Goal: Complete application form: Complete application form

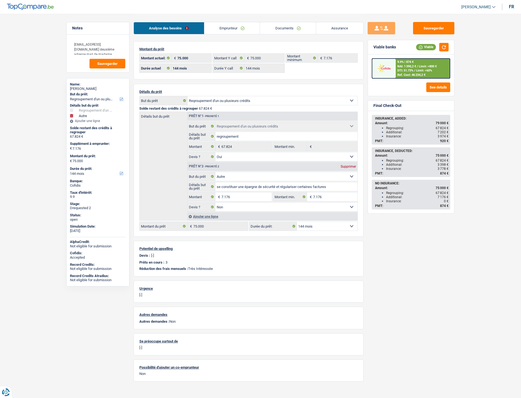
select select "refinancing"
select select "other"
select select "144"
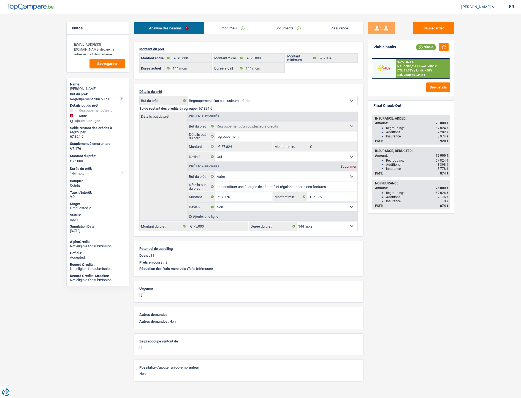
select select "144"
select select "refinancing"
select select "yes"
select select "other"
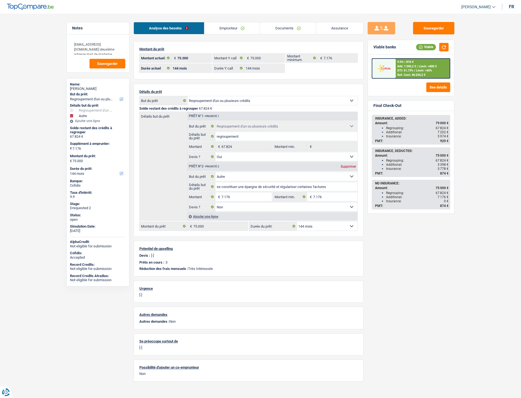
select select "false"
select select "144"
click at [280, 25] on link "Documents" at bounding box center [288, 28] width 56 height 12
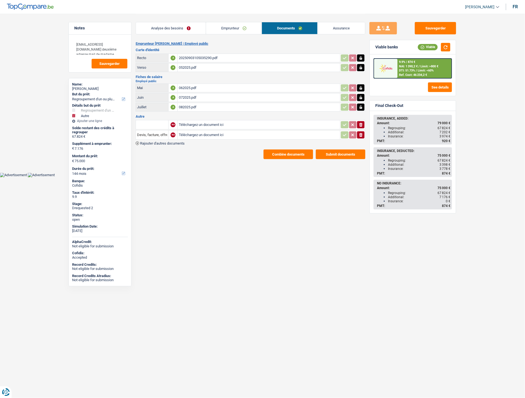
click at [225, 26] on link "Emprunteur" at bounding box center [234, 28] width 56 height 12
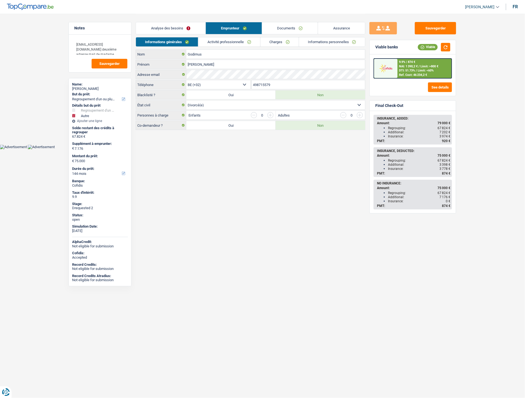
click at [281, 43] on link "Charges" at bounding box center [280, 41] width 38 height 9
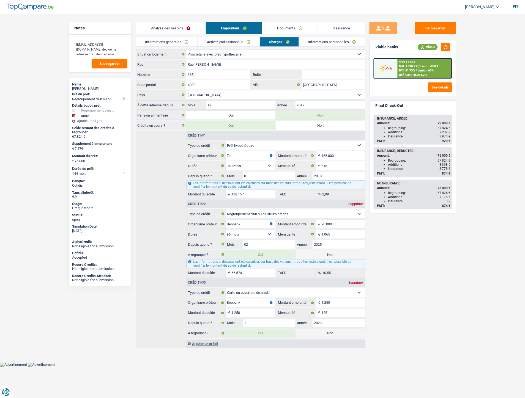
click at [287, 31] on link "Documents" at bounding box center [290, 28] width 56 height 12
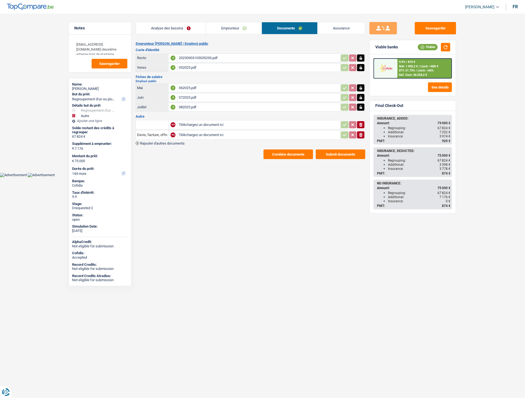
click at [240, 26] on link "Emprunteur" at bounding box center [234, 28] width 56 height 12
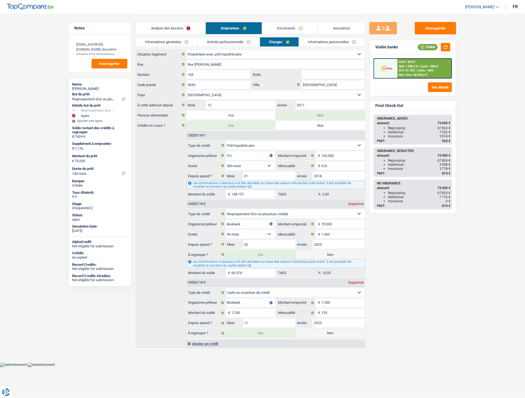
click at [231, 42] on link "Activité professionnelle" at bounding box center [229, 41] width 62 height 9
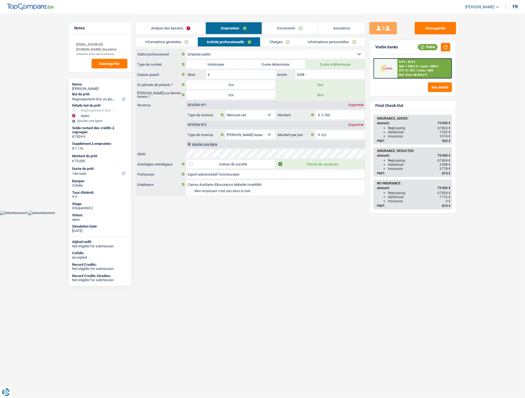
click at [282, 40] on link "Charges" at bounding box center [280, 41] width 38 height 9
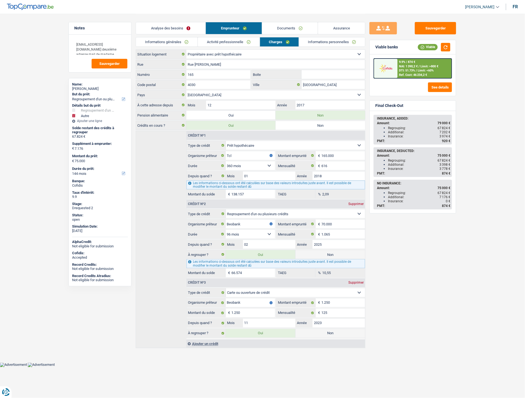
click at [293, 27] on link "Documents" at bounding box center [290, 28] width 56 height 12
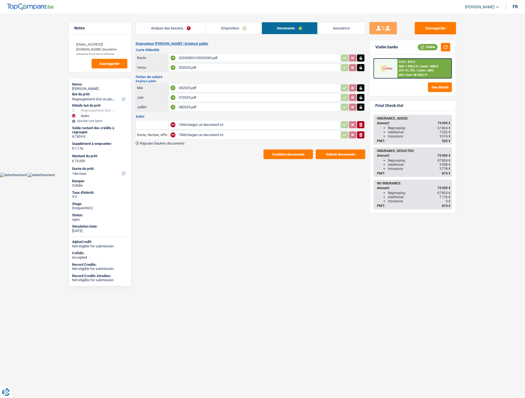
click at [338, 31] on link "Assurance" at bounding box center [341, 28] width 47 height 12
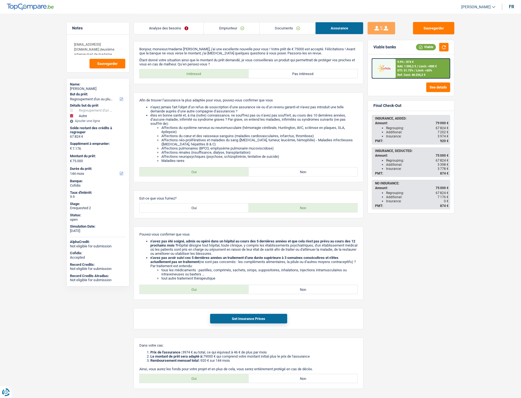
click at [234, 36] on div "Analyse des besoins Emprunteur Documents Assurance" at bounding box center [248, 25] width 230 height 23
click at [234, 32] on link "Emprunteur" at bounding box center [231, 28] width 55 height 12
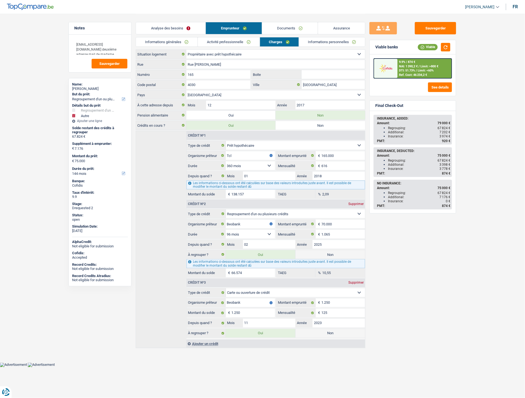
click at [246, 42] on link "Activité professionnelle" at bounding box center [229, 41] width 62 height 9
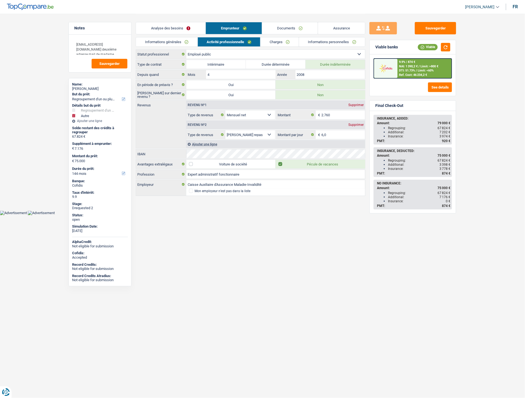
click at [293, 29] on link "Documents" at bounding box center [290, 28] width 56 height 12
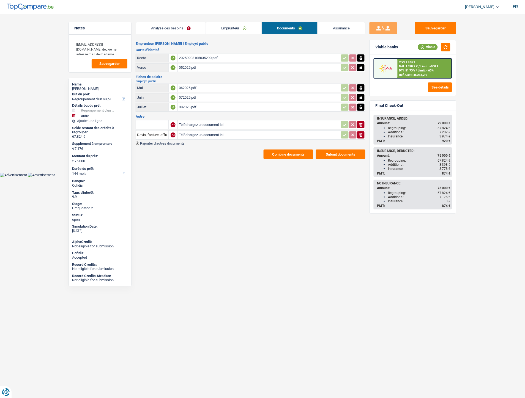
click at [201, 123] on input "Téléchargez un document ici" at bounding box center [259, 125] width 160 height 8
type input "C:\fakepath\1000015229.jpg"
click at [189, 133] on input "Téléchargez un document ici" at bounding box center [259, 135] width 160 height 8
type input "C:\fakepath\1000015228.jpg"
click at [133, 119] on div "Notes cgodimus@caami.be deuxième adresse mail de madame Sauvegarder Name: Chris…" at bounding box center [99, 206] width 71 height 368
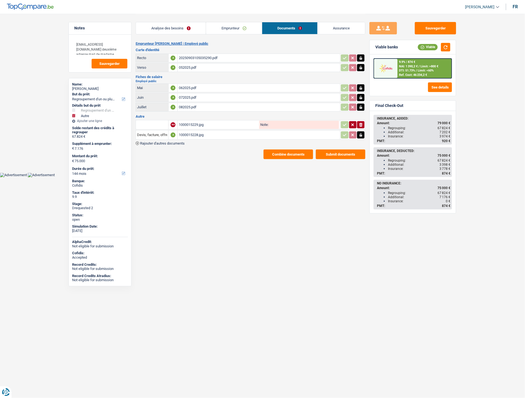
click at [148, 122] on input "text" at bounding box center [152, 125] width 30 height 9
click at [151, 135] on li "Carte bancaire" at bounding box center [167, 135] width 56 height 7
type input "Carte bancaire"
click at [150, 131] on input "Devis, facture, offre, bon de commande" at bounding box center [152, 135] width 30 height 9
click at [154, 144] on li "Carte bancaire" at bounding box center [167, 146] width 56 height 7
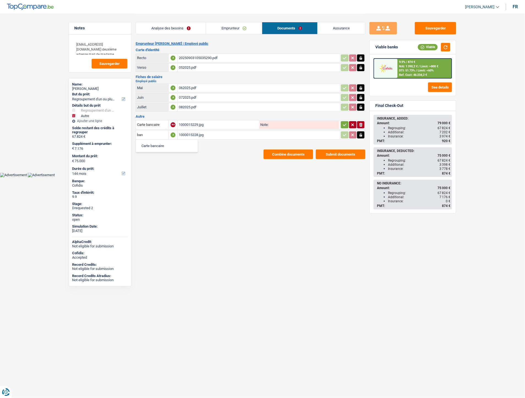
type input "Carte bancaire"
click at [345, 125] on icon "button" at bounding box center [345, 125] width 4 height 6
click at [236, 34] on link "Emprunteur" at bounding box center [234, 28] width 56 height 12
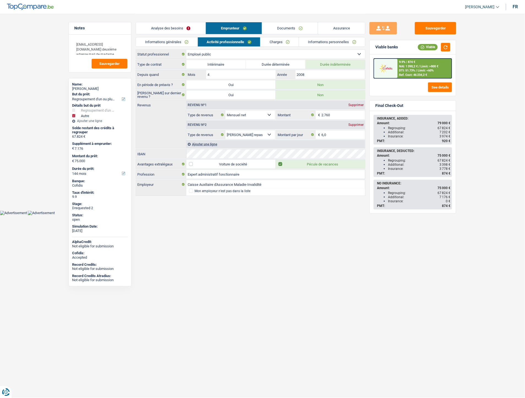
click at [167, 26] on link "Analyse des besoins" at bounding box center [171, 28] width 70 height 12
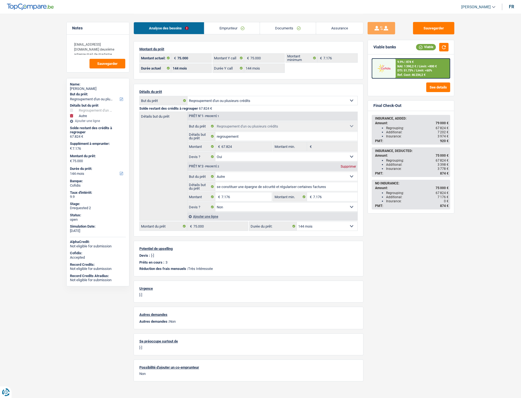
click at [220, 29] on link "Emprunteur" at bounding box center [232, 28] width 56 height 12
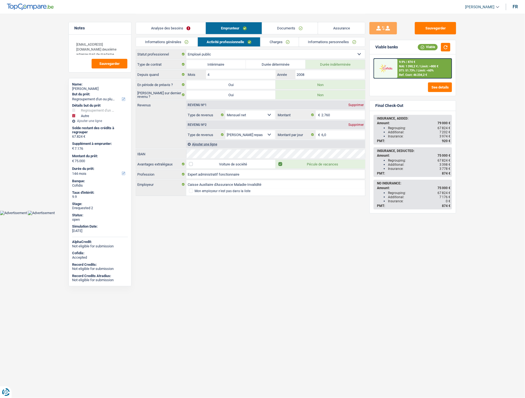
click at [272, 42] on link "Charges" at bounding box center [280, 41] width 38 height 9
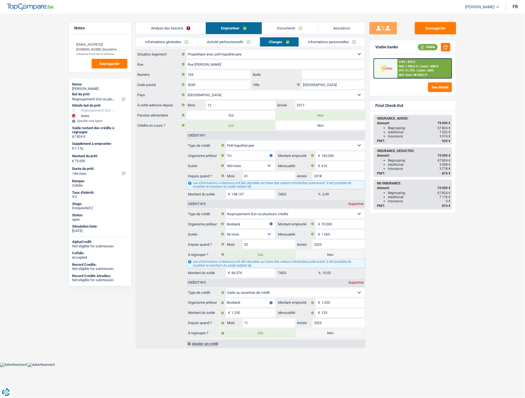
click at [204, 43] on link "Activité professionnelle" at bounding box center [229, 41] width 62 height 9
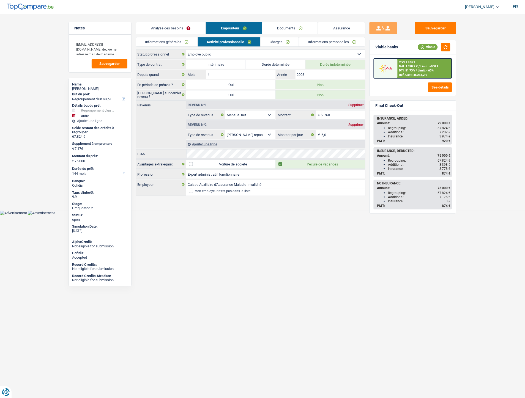
click at [170, 43] on link "Informations générales" at bounding box center [167, 41] width 62 height 9
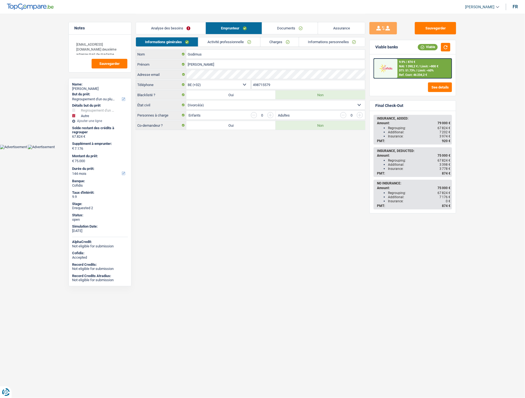
click at [207, 44] on link "Activité professionnelle" at bounding box center [229, 41] width 62 height 9
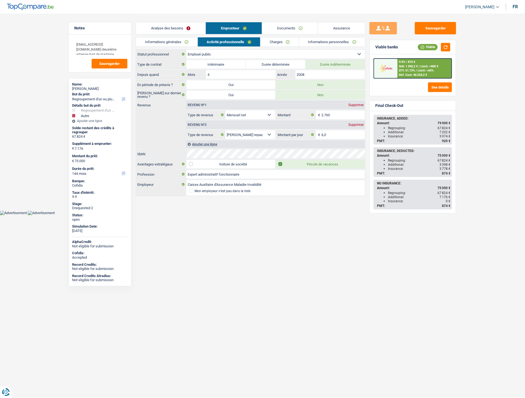
click at [272, 42] on link "Charges" at bounding box center [280, 41] width 38 height 9
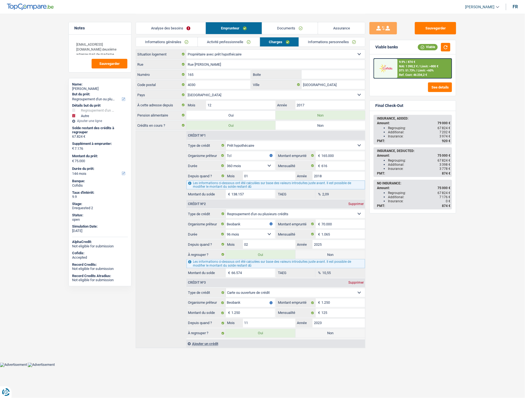
click at [305, 44] on link "Informations personnelles" at bounding box center [332, 41] width 66 height 9
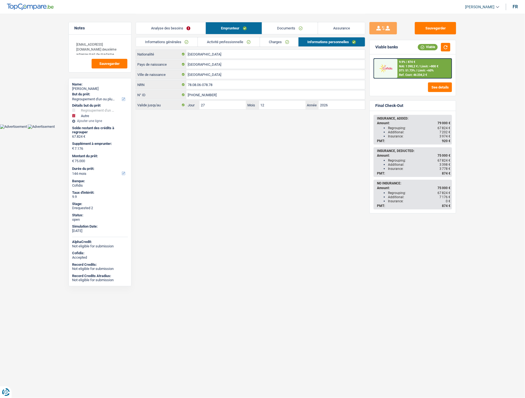
click at [281, 28] on link "Documents" at bounding box center [290, 28] width 56 height 12
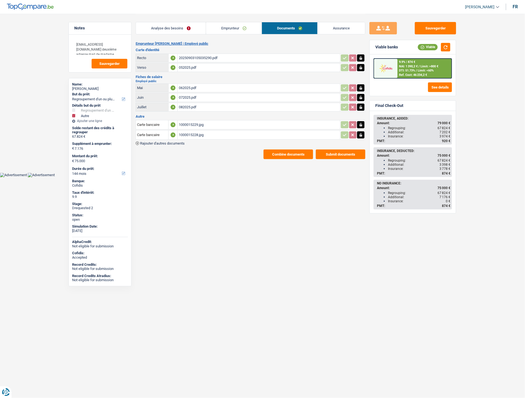
click at [232, 26] on link "Emprunteur" at bounding box center [234, 28] width 56 height 12
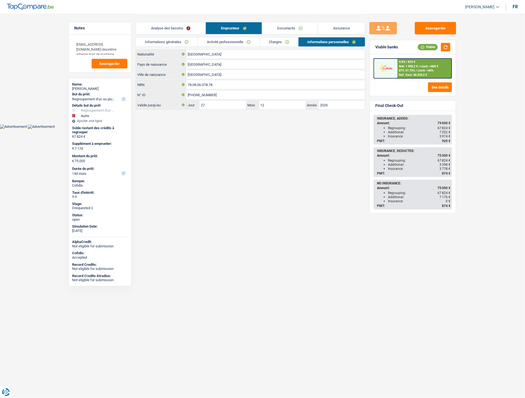
click at [223, 40] on link "Activité professionnelle" at bounding box center [229, 41] width 62 height 9
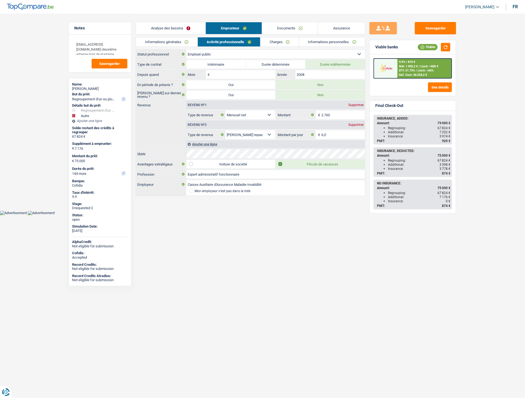
click at [272, 40] on link "Charges" at bounding box center [280, 41] width 38 height 9
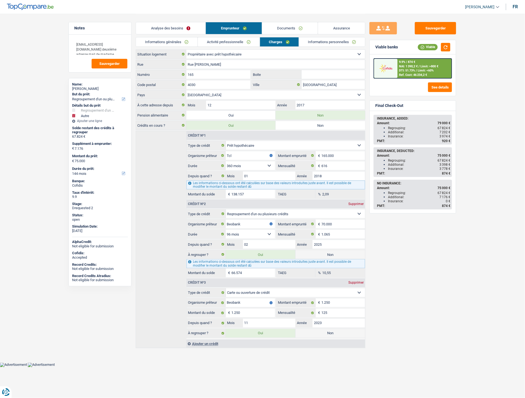
click at [158, 40] on link "Informations générales" at bounding box center [167, 41] width 62 height 9
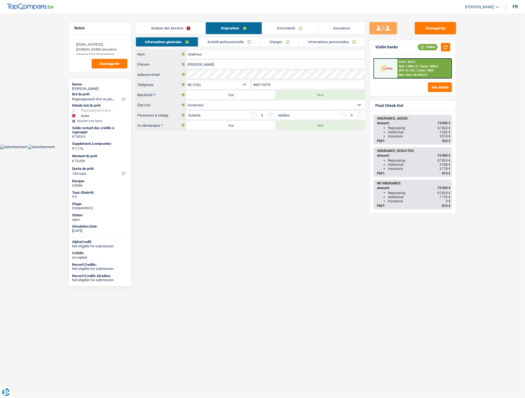
click at [163, 28] on link "Analyse des besoins" at bounding box center [171, 28] width 70 height 12
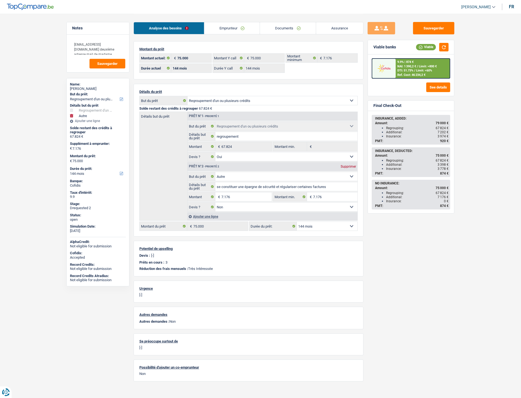
click at [286, 27] on link "Documents" at bounding box center [288, 28] width 56 height 12
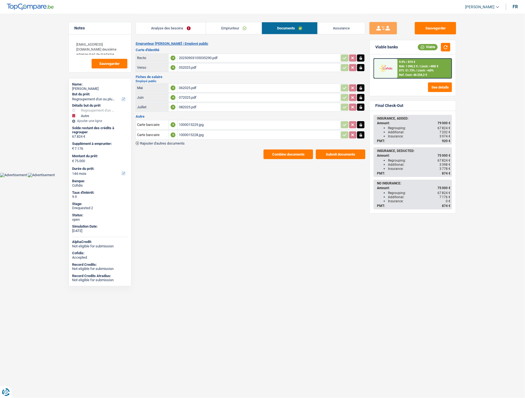
click at [171, 142] on span "Rajouter d'autres documents" at bounding box center [162, 144] width 45 height 4
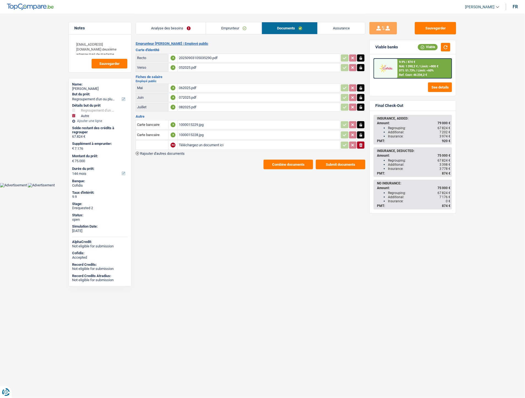
click at [182, 152] on span "Rajouter d'autres documents" at bounding box center [162, 154] width 45 height 4
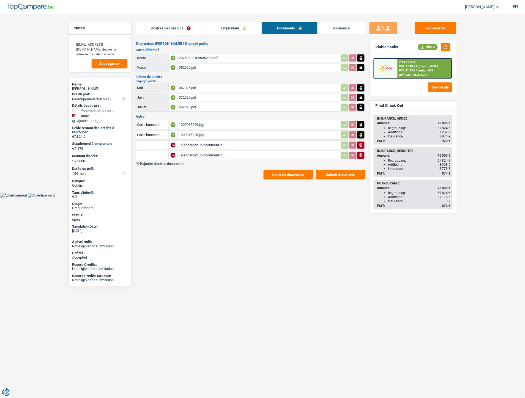
click at [196, 144] on input "Téléchargez un document ici" at bounding box center [259, 145] width 160 height 8
type input "C:\fakepath\beobank 2025 decompte.pdf"
click at [190, 153] on input "Téléchargez un document ici" at bounding box center [259, 155] width 160 height 8
type input "C:\fakepath\extrait compte 082025CHRISTELLE_GODIMUS.pdf"
click at [160, 141] on input "text" at bounding box center [152, 145] width 30 height 9
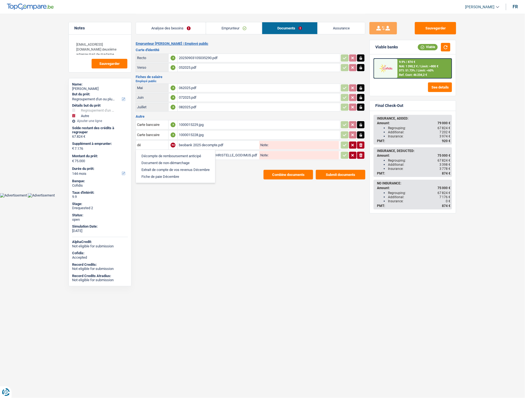
click at [158, 153] on li "Décompte de remboursement anticipé" at bounding box center [176, 156] width 74 height 7
type input "Décompte de remboursement anticipé"
click at [154, 155] on input "text" at bounding box center [152, 155] width 30 height 9
click at [155, 163] on li "Décompte de remboursement anticipé" at bounding box center [176, 166] width 74 height 7
type input "Décompte de remboursement anticipé"
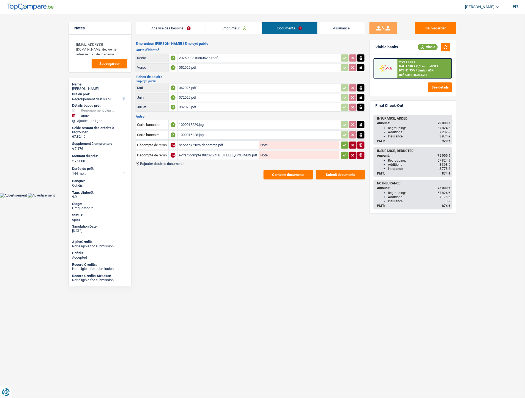
click at [200, 55] on div "20250903105035290.pdf" at bounding box center [259, 58] width 160 height 8
click at [229, 198] on html "Vous avez le contrôle de vos données Nous utilisons des cookies, tout comme nos…" at bounding box center [262, 99] width 525 height 198
click at [193, 107] on div "082025.pdf" at bounding box center [259, 107] width 160 height 8
click at [178, 188] on main "Notes cgodimus@caami.be deuxième adresse mail de madame Sauvegarder Name: Chris…" at bounding box center [262, 96] width 525 height 193
click at [436, 29] on button "Sauvegarder" at bounding box center [435, 28] width 41 height 12
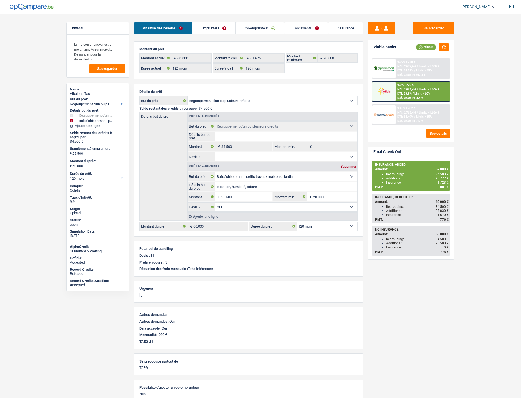
select select "refinancing"
select select "houseOrGarden"
select select "120"
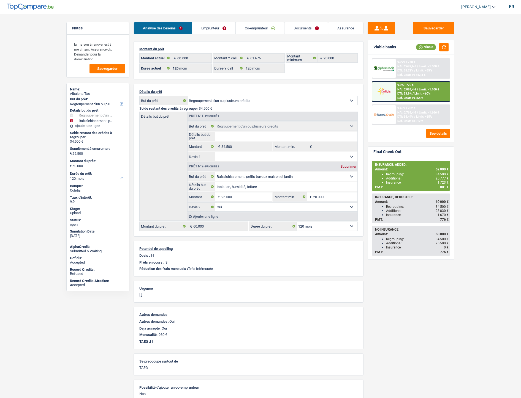
select select "120"
select select "refinancing"
select select "houseOrGarden"
select select "yes"
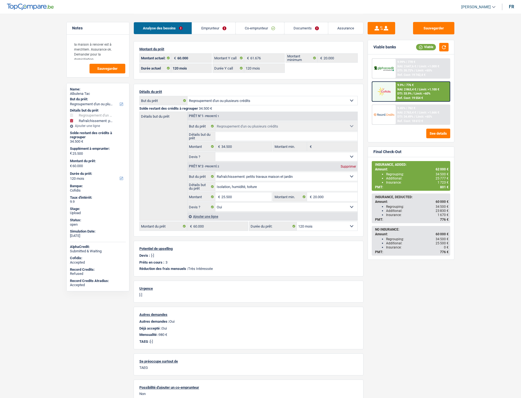
select select "120"
click at [204, 31] on link "Emprunteur" at bounding box center [213, 28] width 43 height 12
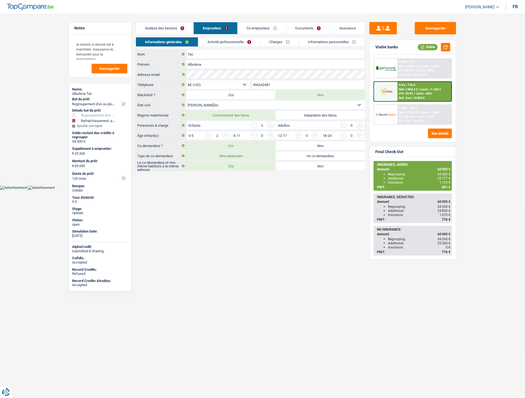
click at [319, 41] on link "Informations personnelles" at bounding box center [332, 41] width 66 height 9
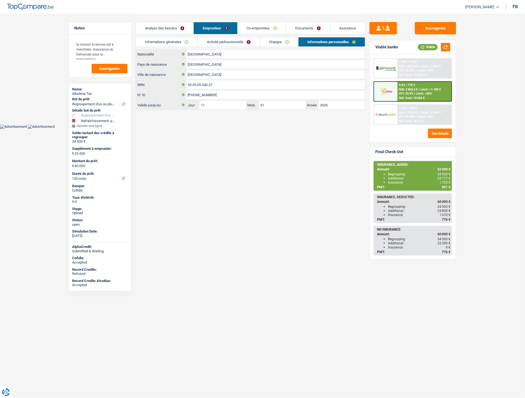
click at [296, 24] on link "Documents" at bounding box center [307, 28] width 43 height 12
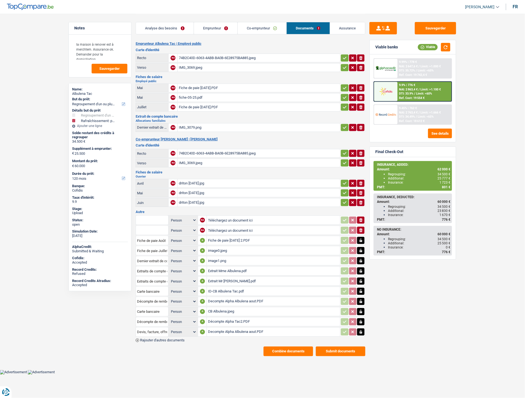
click at [211, 55] on div "74B2C40D-6063-4ABB-BA0B-6E28975BA885.jpeg" at bounding box center [259, 58] width 160 height 8
click at [221, 29] on link "Emprunteur" at bounding box center [215, 28] width 43 height 12
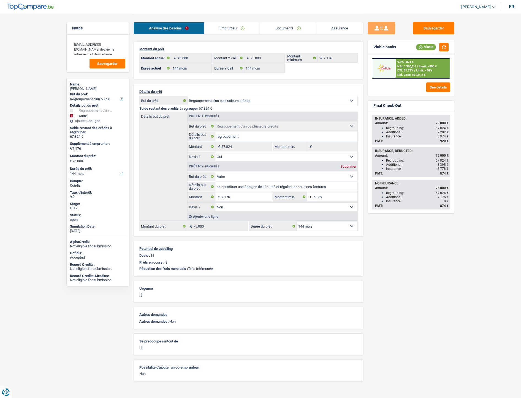
select select "refinancing"
select select "other"
select select "144"
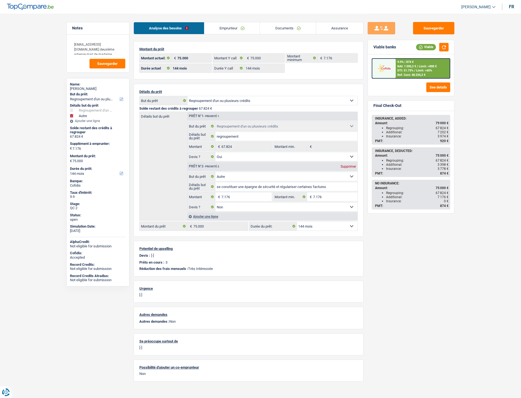
select select "144"
select select "refinancing"
select select "yes"
select select "other"
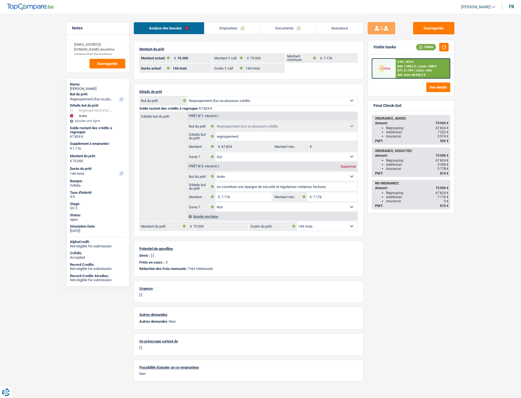
select select "false"
select select "144"
click at [282, 29] on link "Documents" at bounding box center [288, 28] width 56 height 12
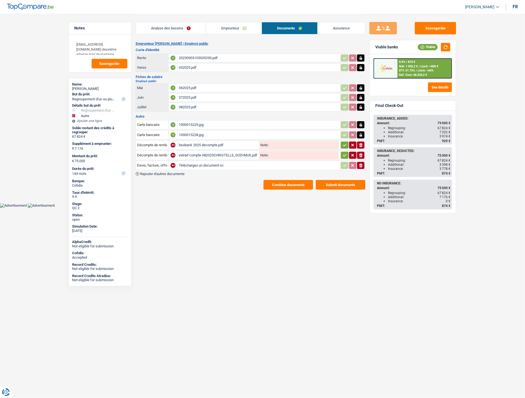
click at [200, 145] on div "beobank 2025 decompte.pdf" at bounding box center [218, 145] width 79 height 8
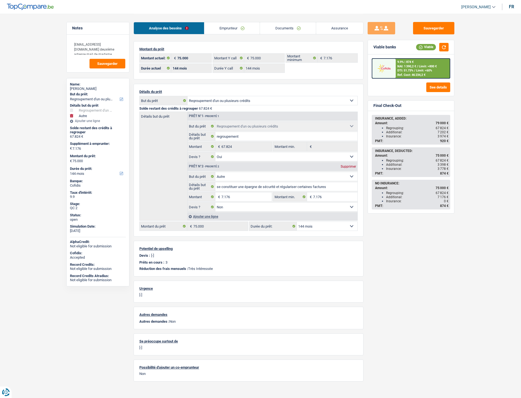
select select "refinancing"
select select "other"
select select "144"
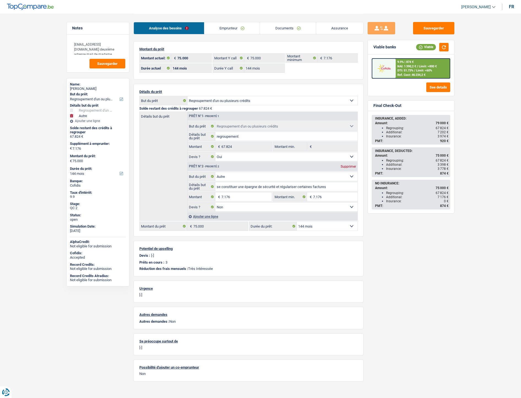
select select "144"
select select "refinancing"
select select "yes"
select select "other"
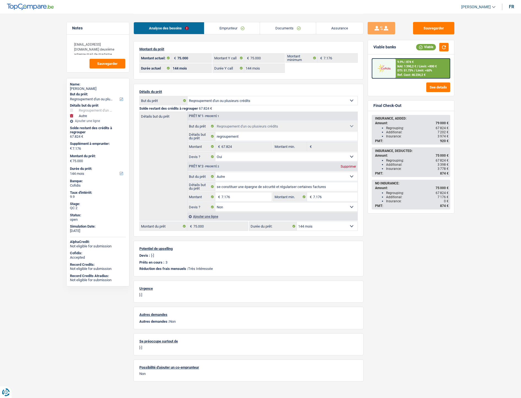
select select "false"
select select "144"
select select "32"
select select "divorced"
click at [235, 30] on link "Emprunteur" at bounding box center [232, 28] width 56 height 12
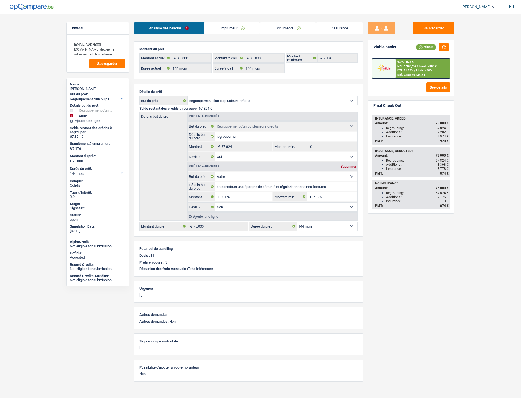
select select "refinancing"
select select "other"
select select "144"
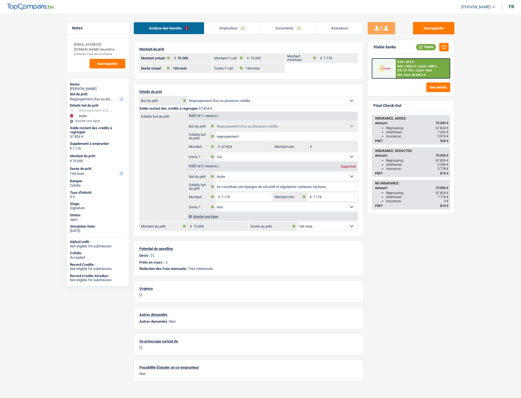
select select "144"
select select "refinancing"
select select "yes"
select select "other"
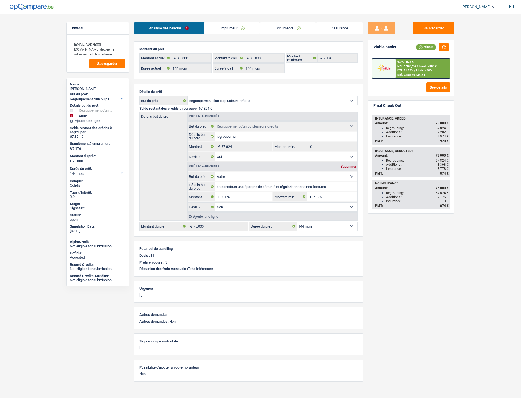
select select "false"
select select "144"
click at [415, 68] on div "9.9% | 874 € NAI: 1 390,2 € / Limit: >800 € DTI: 51.73% / Limit: <60% Ref. Cost…" at bounding box center [422, 68] width 54 height 19
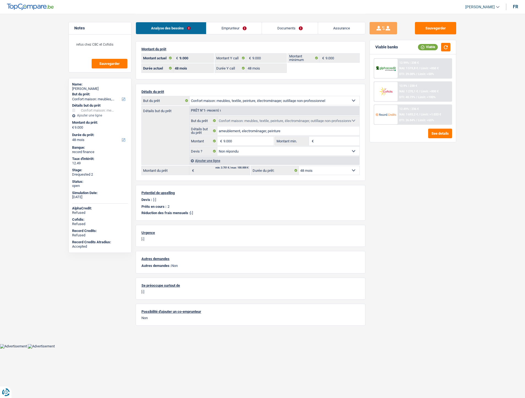
select select "household"
select select "48"
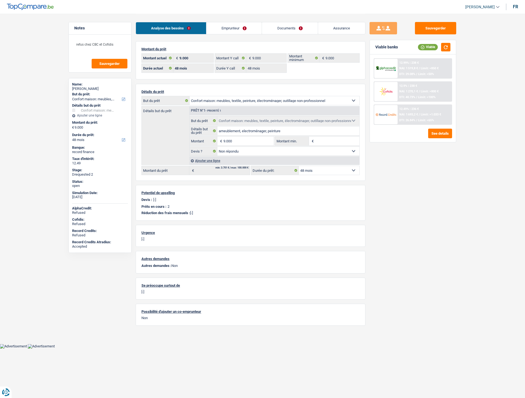
select select "household"
select select "not_answered"
select select "48"
click at [221, 30] on link "Emprunteur" at bounding box center [234, 28] width 56 height 12
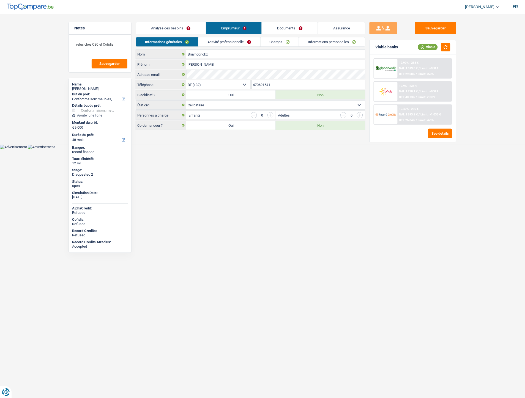
click at [218, 45] on link "Activité professionnelle" at bounding box center [229, 41] width 62 height 9
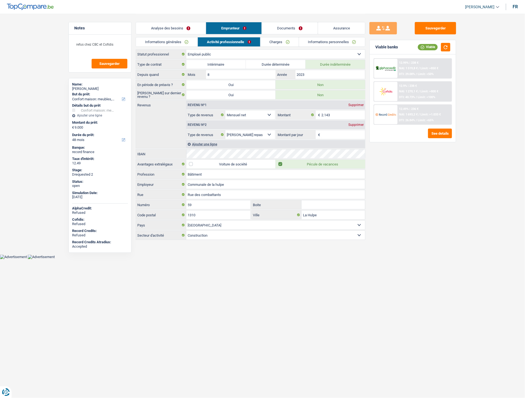
click at [284, 42] on link "Charges" at bounding box center [280, 41] width 38 height 9
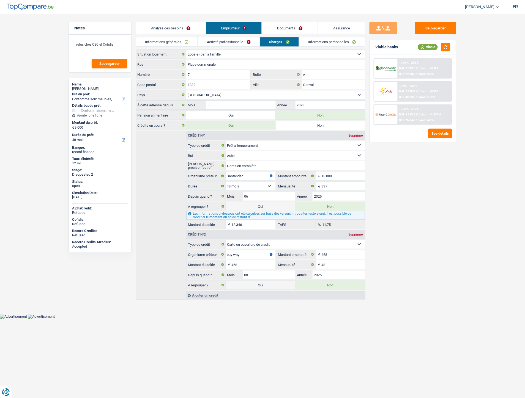
click at [319, 45] on link "Informations personnelles" at bounding box center [332, 41] width 66 height 9
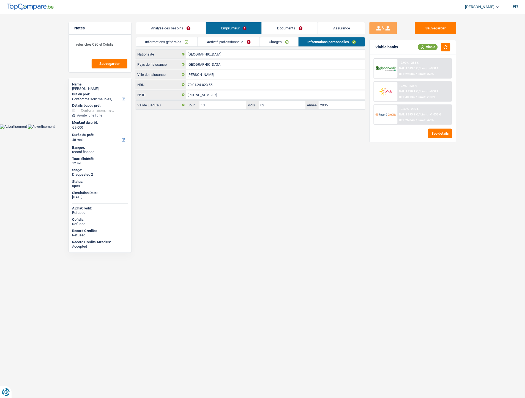
click at [274, 32] on link "Documents" at bounding box center [290, 28] width 56 height 12
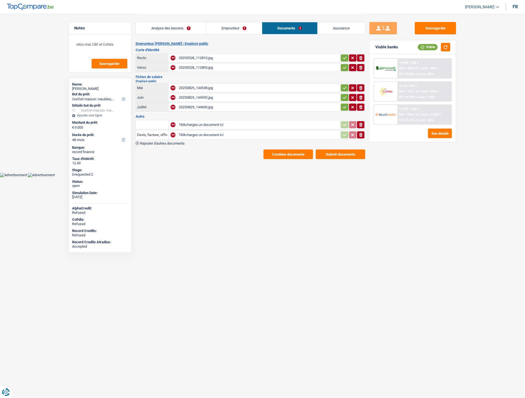
click at [187, 85] on div "20250829_144538.jpg" at bounding box center [259, 88] width 160 height 8
click at [185, 122] on input "Téléchargez un document ici" at bounding box center [259, 125] width 160 height 8
type input "C:\fakepath\gmail_images20250904_113115.png"
click at [198, 133] on input "Téléchargez un document ici" at bounding box center [259, 135] width 160 height 8
type input "C:\fakepath\gmail_images20250904_113140.png"
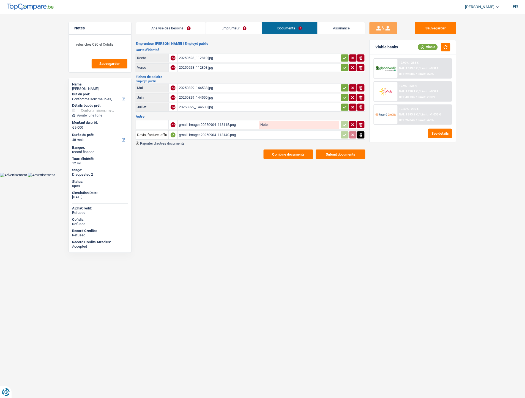
click at [157, 127] on input "text" at bounding box center [152, 125] width 30 height 9
click at [157, 134] on li "Carte bancaire" at bounding box center [167, 135] width 56 height 7
type input "Carte bancaire"
click at [157, 134] on input "Devis, facture, offre, bon de commande" at bounding box center [152, 135] width 30 height 9
click at [155, 143] on li "Carte bancaire" at bounding box center [167, 146] width 56 height 7
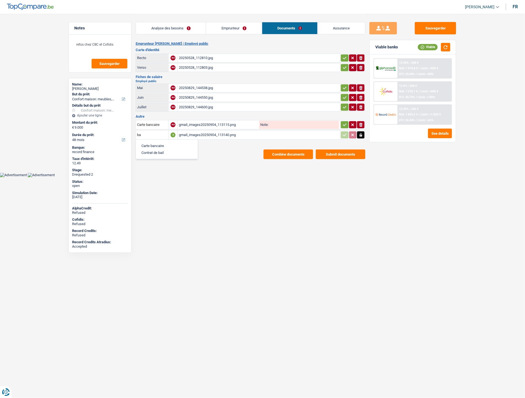
type input "Carte bancaire"
click at [345, 124] on icon "button" at bounding box center [345, 125] width 4 height 6
click at [426, 27] on button "Sauvegarder" at bounding box center [435, 28] width 41 height 12
click at [164, 34] on div "Analyse des besoins Emprunteur Documents Assurance" at bounding box center [251, 25] width 230 height 23
click at [164, 30] on link "Analyse des besoins" at bounding box center [171, 28] width 70 height 12
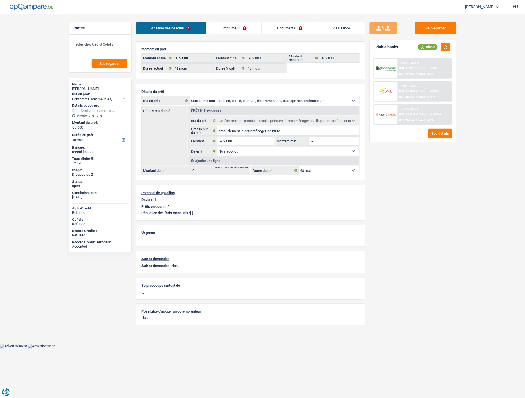
click at [223, 28] on link "Emprunteur" at bounding box center [234, 28] width 56 height 12
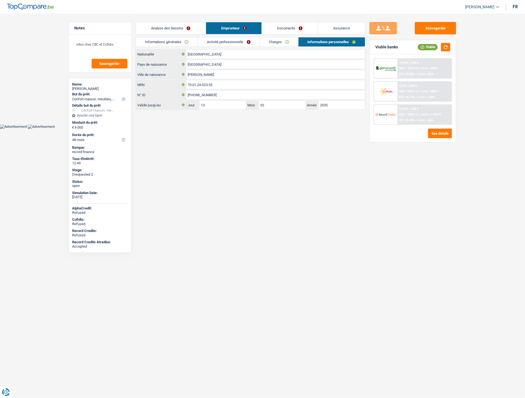
click at [163, 43] on link "Informations générales" at bounding box center [167, 41] width 62 height 9
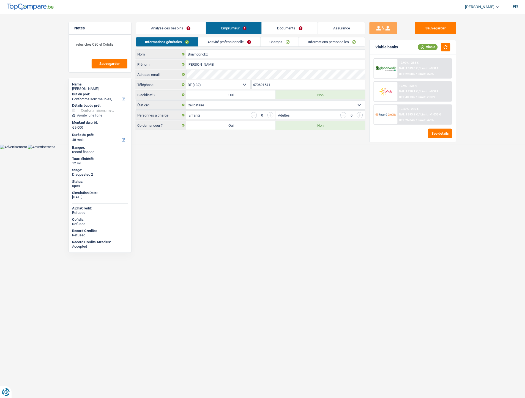
click at [240, 46] on li "Activité professionnelle" at bounding box center [229, 42] width 62 height 10
click at [230, 40] on link "Activité professionnelle" at bounding box center [229, 41] width 62 height 9
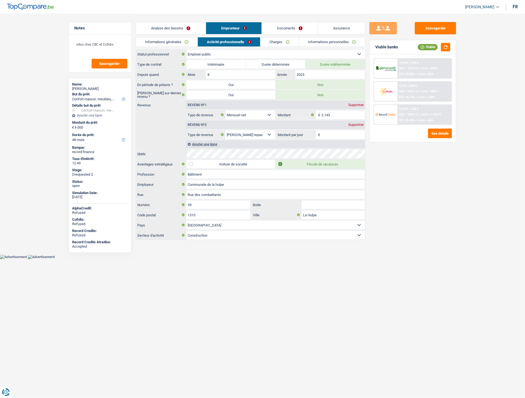
click at [282, 43] on link "Charges" at bounding box center [280, 41] width 38 height 9
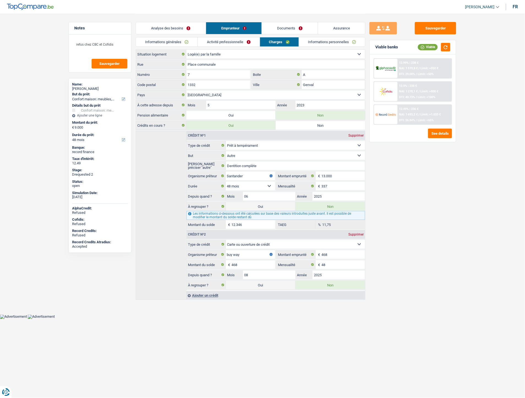
click at [286, 31] on link "Documents" at bounding box center [290, 28] width 56 height 12
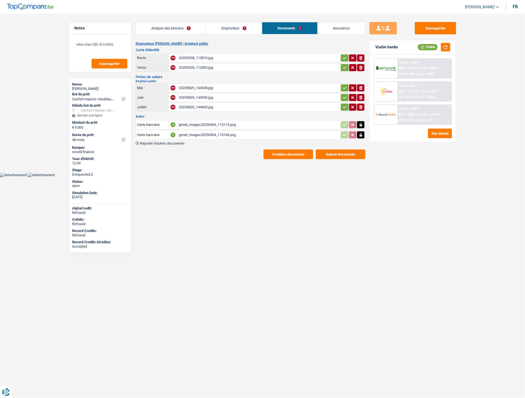
click at [204, 55] on div "20250528_112810.jpg" at bounding box center [259, 58] width 160 height 8
click at [302, 150] on button "Combine documents" at bounding box center [289, 155] width 50 height 10
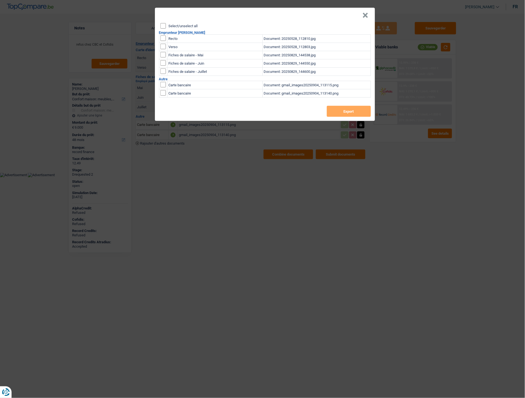
click at [163, 40] on input "checkbox" at bounding box center [163, 38] width 6 height 6
checkbox input "true"
click at [162, 45] on input "checkbox" at bounding box center [163, 47] width 6 height 6
checkbox input "true"
click at [338, 108] on button "Export" at bounding box center [349, 111] width 44 height 11
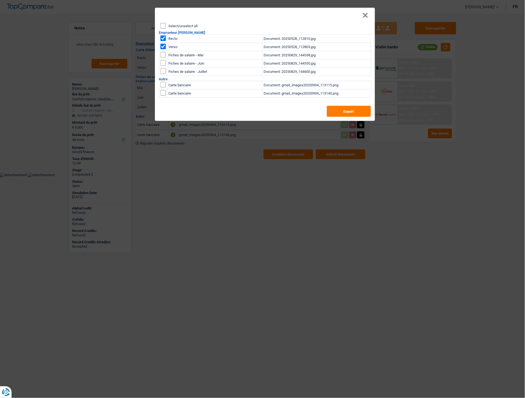
click at [366, 17] on button "×" at bounding box center [366, 16] width 6 height 6
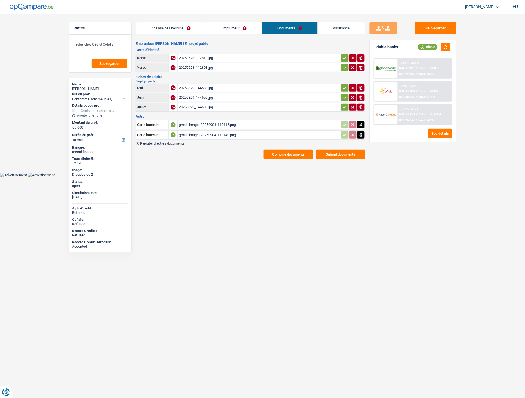
click at [244, 27] on link "Emprunteur" at bounding box center [234, 28] width 56 height 12
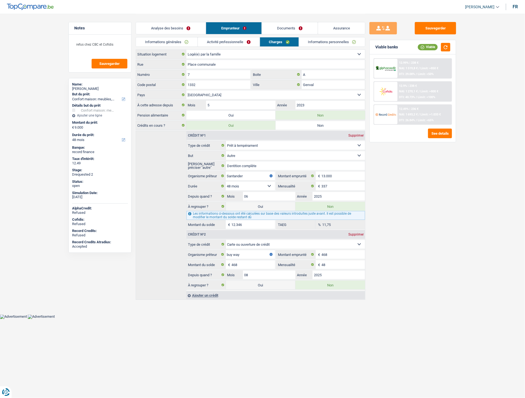
click at [311, 44] on link "Informations personnelles" at bounding box center [332, 41] width 66 height 9
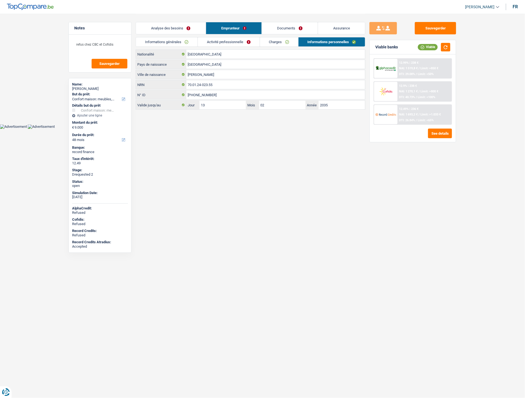
click at [231, 41] on link "Activité professionnelle" at bounding box center [229, 41] width 62 height 9
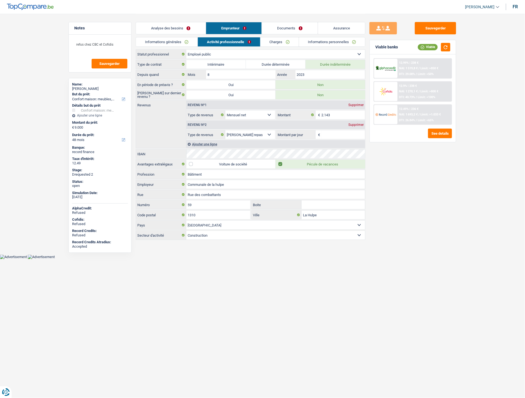
click at [174, 42] on link "Informations générales" at bounding box center [167, 41] width 62 height 9
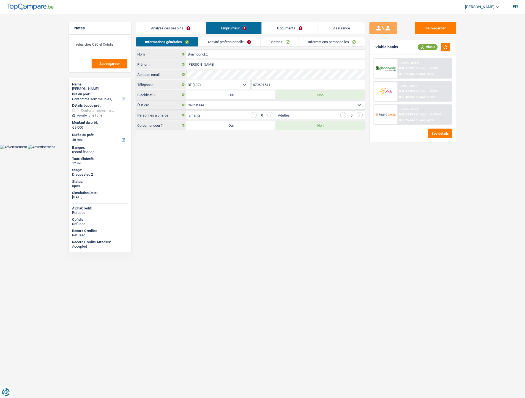
drag, startPoint x: 277, startPoint y: 84, endPoint x: 242, endPoint y: 83, distance: 35.8
click at [242, 83] on div "BE (+32) LU (+352) Sélectionner une option Téléphone 470691641 Téléphone" at bounding box center [251, 85] width 230 height 10
click at [280, 31] on link "Documents" at bounding box center [290, 28] width 56 height 12
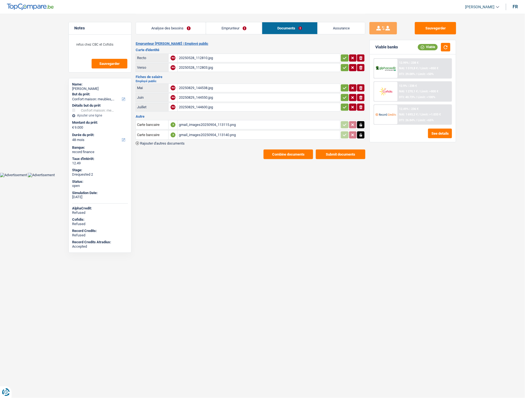
click at [206, 122] on div "gmail_images20250904_113115.png" at bounding box center [259, 125] width 160 height 8
click at [445, 28] on button "Sauvegarder" at bounding box center [435, 28] width 41 height 12
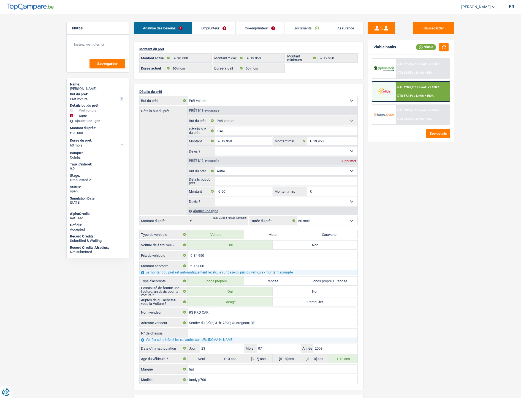
select select "car"
select select "other"
select select "60"
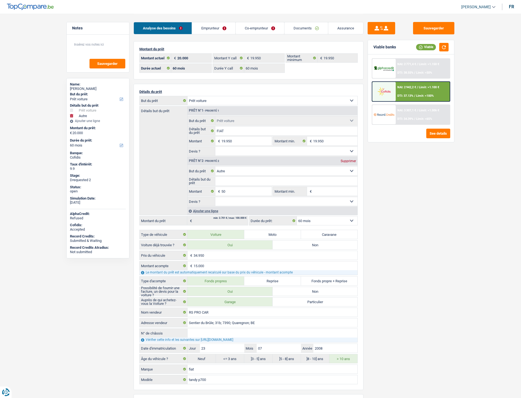
select select "60"
select select "car"
select select "other"
select select "60"
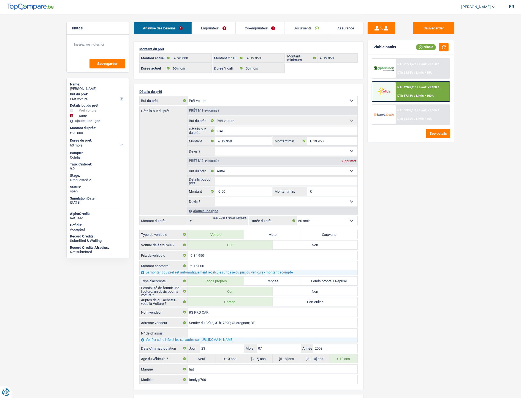
click at [403, 91] on div "NAI: 2 942,2 € / Limit: >1.100 € DTI: 37.13% / Limit: <100%" at bounding box center [422, 91] width 54 height 19
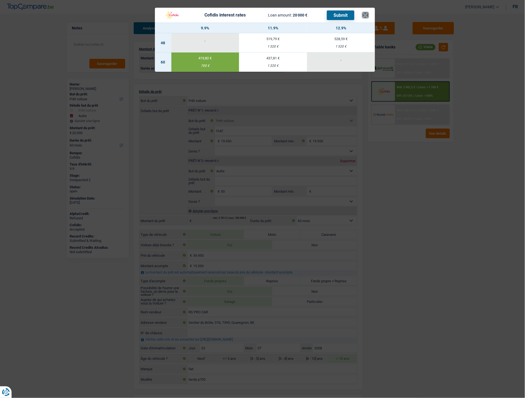
click at [367, 15] on button "×" at bounding box center [366, 15] width 6 height 6
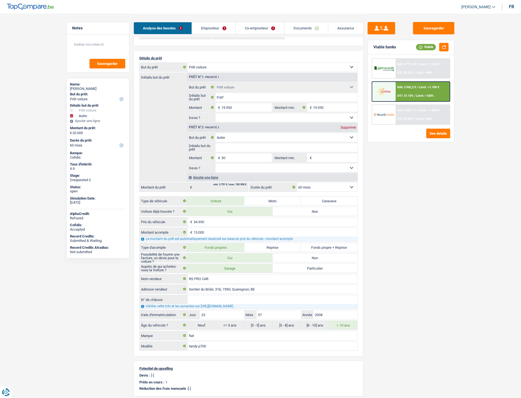
scroll to position [10, 0]
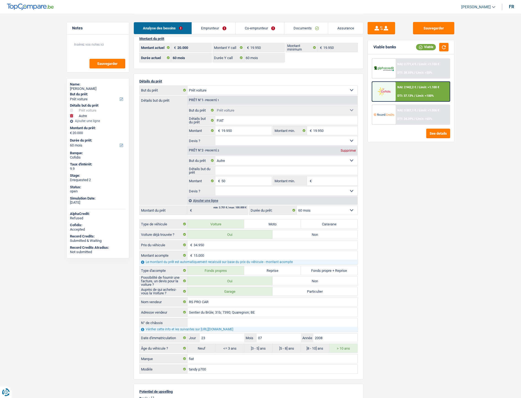
click at [208, 23] on link "Emprunteur" at bounding box center [213, 28] width 43 height 12
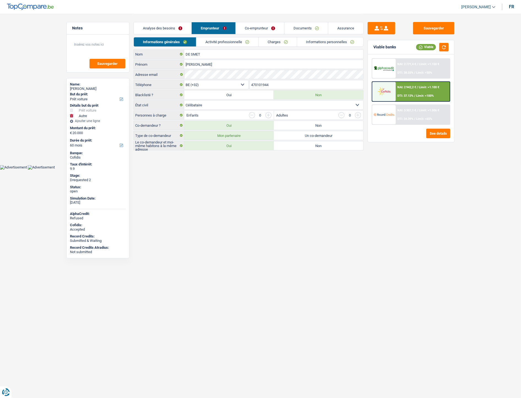
scroll to position [0, 0]
click at [236, 43] on link "Activité professionnelle" at bounding box center [229, 41] width 62 height 9
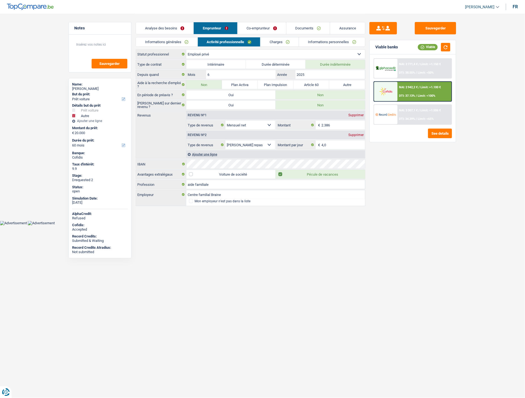
click at [280, 40] on link "Charges" at bounding box center [280, 41] width 38 height 9
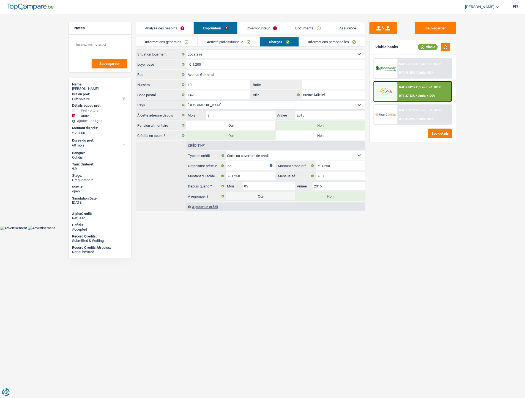
click at [318, 43] on link "Informations personnelles" at bounding box center [332, 41] width 66 height 9
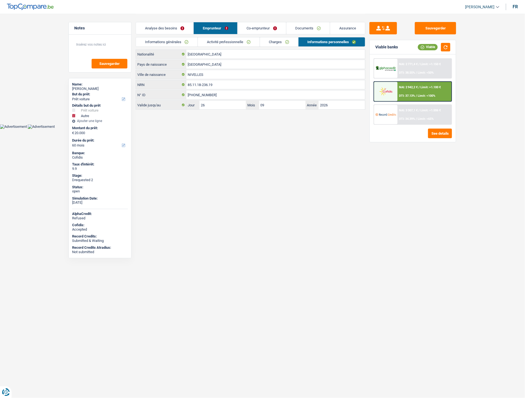
click at [262, 28] on link "Co-emprunteur" at bounding box center [262, 28] width 48 height 12
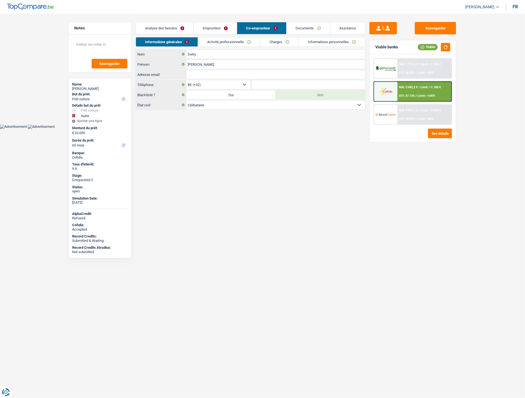
click at [226, 43] on link "Activité professionnelle" at bounding box center [229, 41] width 62 height 9
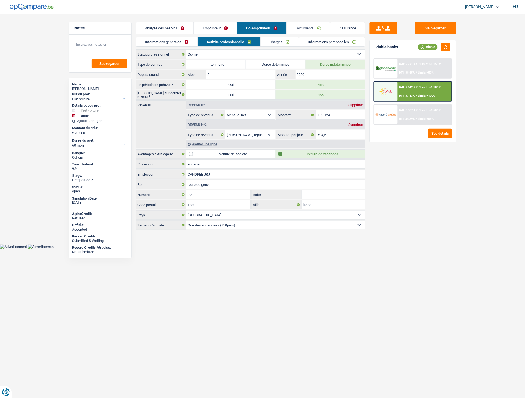
click at [274, 40] on link "Charges" at bounding box center [280, 41] width 38 height 9
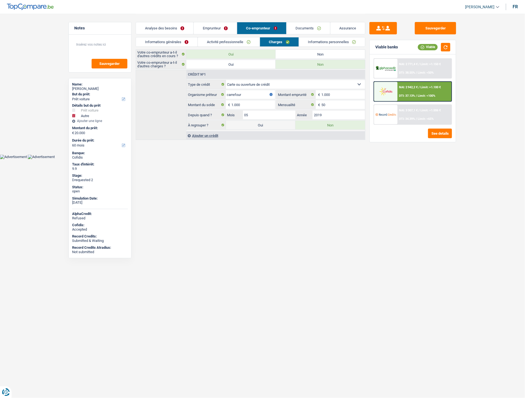
click at [315, 40] on link "Informations personnelles" at bounding box center [332, 41] width 66 height 9
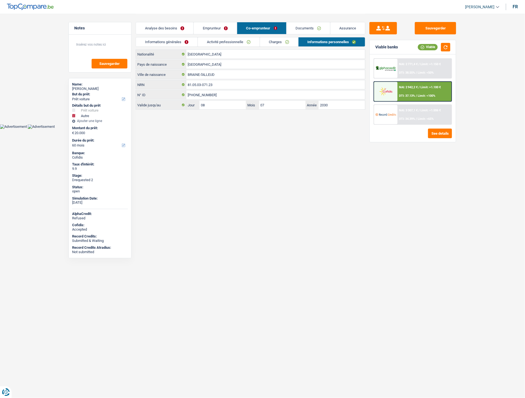
click at [293, 31] on link "Documents" at bounding box center [308, 28] width 43 height 12
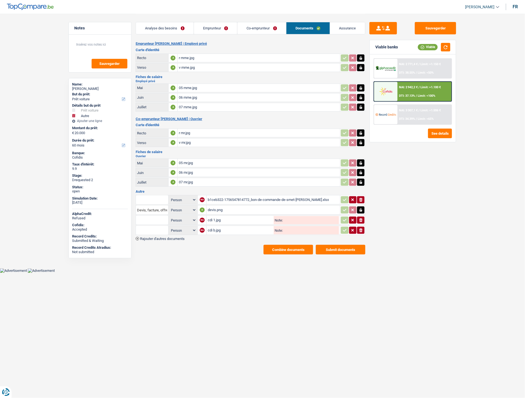
click at [342, 32] on link "Assurance" at bounding box center [347, 28] width 35 height 12
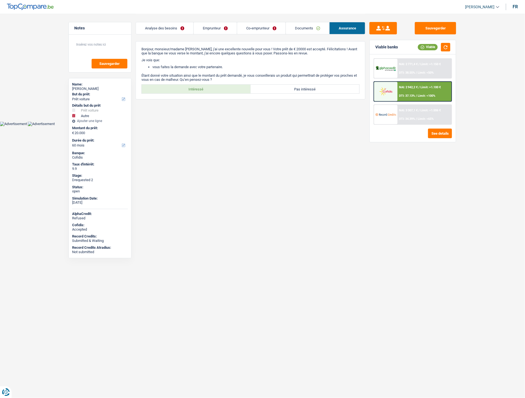
click at [166, 30] on link "Analyse des besoins" at bounding box center [165, 28] width 58 height 12
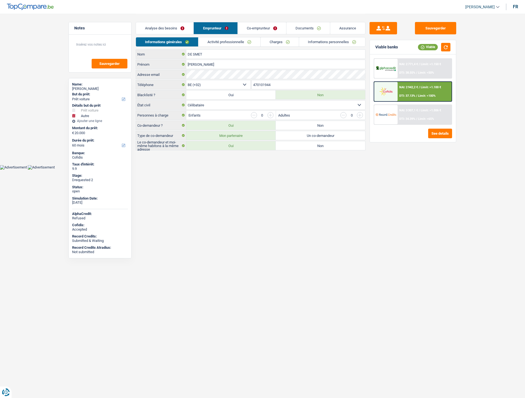
select select "car"
select select "other"
select select "60"
select select "32"
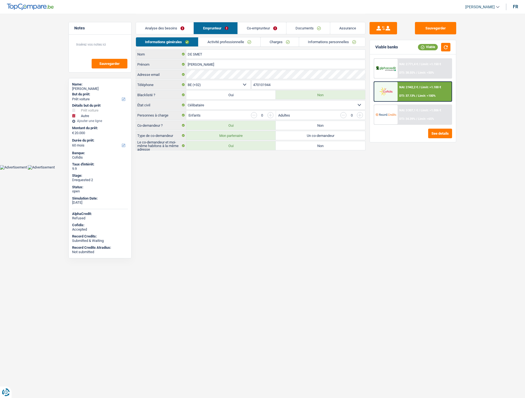
select select "single"
select select "privateEmployee"
select select "netSalary"
select select "mealVouchers"
click at [240, 43] on link "Activité professionnelle" at bounding box center [229, 41] width 62 height 9
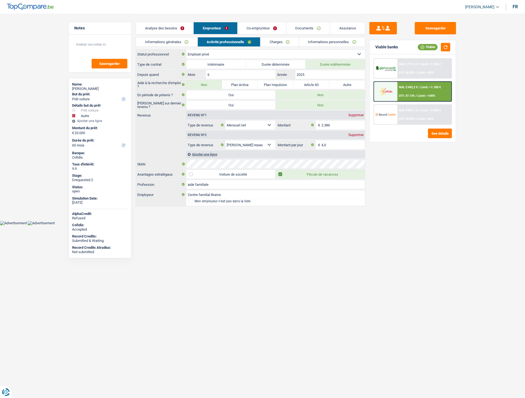
click at [312, 29] on link "Documents" at bounding box center [307, 28] width 43 height 12
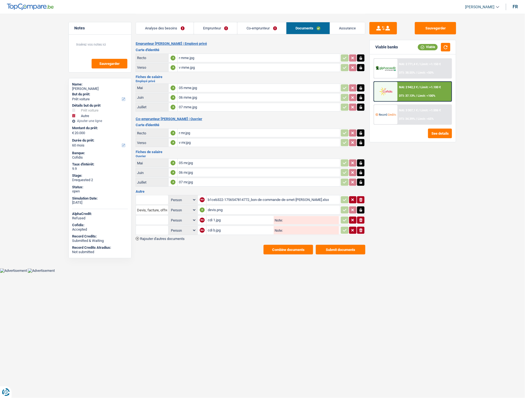
click at [218, 207] on div "devis.png" at bounding box center [273, 210] width 131 height 8
click at [217, 207] on div "devis.png" at bounding box center [273, 210] width 131 height 8
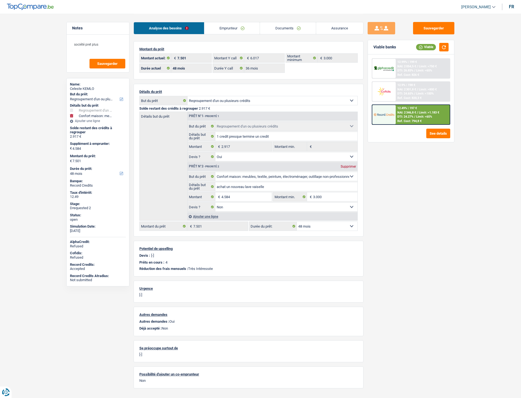
select select "refinancing"
select select "household"
select select "48"
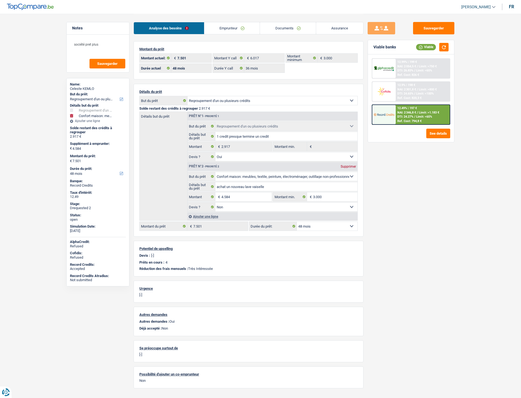
select select "36"
select select "refinancing"
select select "yes"
select select "household"
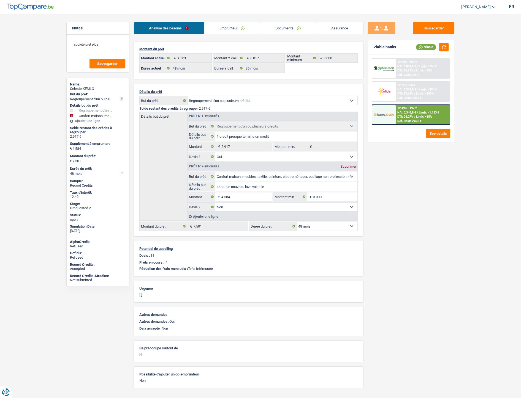
select select "false"
select select "48"
click at [292, 29] on link "Documents" at bounding box center [288, 28] width 56 height 12
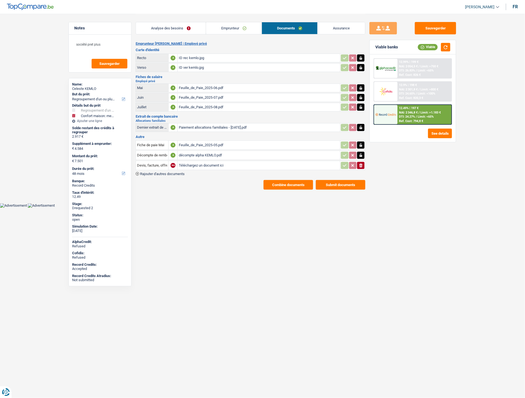
click at [207, 165] on input "Téléchargez un document ici" at bounding box center [259, 166] width 160 height 8
type input "C:\fakepath\1000014138.jpg"
click at [153, 164] on input "Devis, facture, offre, bon de commande" at bounding box center [152, 165] width 30 height 9
click at [155, 174] on li "Carte bancaire" at bounding box center [167, 176] width 56 height 7
type input "Carte bancaire"
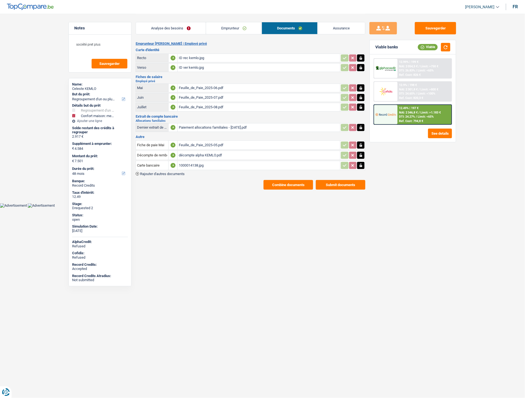
click at [223, 188] on main "Notes société pret plus Sauvegarder Name: [PERSON_NAME] But du prêt: Confort ma…" at bounding box center [262, 102] width 525 height 204
click at [195, 151] on div "décompte alpha KEMLO.pdf" at bounding box center [259, 155] width 160 height 8
click at [199, 145] on div "Feuille_de_Paie_2025-05.pdf" at bounding box center [259, 145] width 160 height 8
click at [199, 189] on main "Notes société pret plus Sauvegarder Name: [PERSON_NAME] But du prêt: Confort ma…" at bounding box center [262, 102] width 525 height 204
click at [174, 172] on span "Rajouter d'autres documents" at bounding box center [162, 174] width 45 height 4
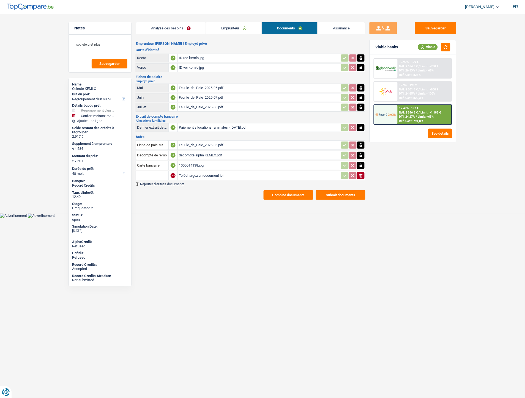
click at [189, 173] on input "Téléchargez un document ici" at bounding box center [259, 176] width 160 height 8
type input "C:\fakepath\Décompte AlphaCredit - no 1.PDF"
click at [173, 182] on span "Rajouter d'autres documents" at bounding box center [162, 184] width 45 height 4
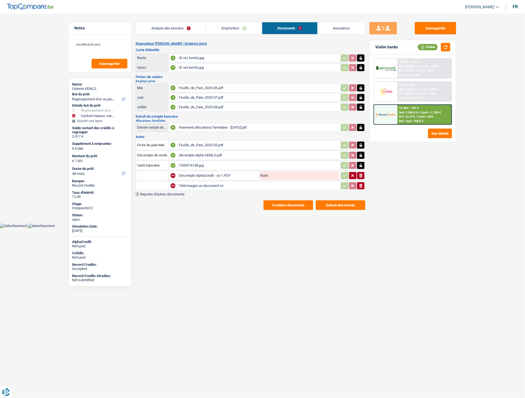
click at [198, 183] on input "Téléchargez un document ici" at bounding box center [259, 186] width 160 height 8
type input "C:\fakepath\Décompte AlphaCredit - no 2.PDF"
click at [228, 172] on div "Décompte AlphaCredit - no 1.PDF" at bounding box center [218, 176] width 79 height 8
click at [228, 184] on div "Décompte AlphaCredit - no 2.PDF" at bounding box center [218, 186] width 79 height 8
click at [147, 173] on input "text" at bounding box center [152, 175] width 30 height 9
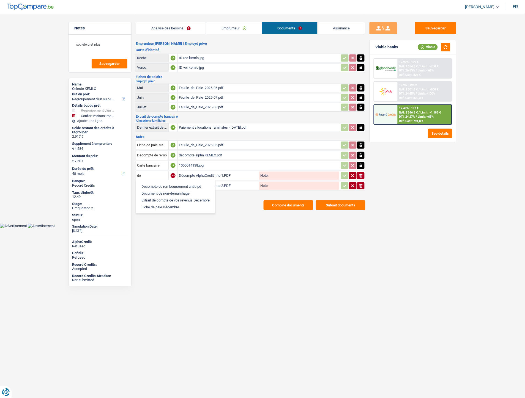
click at [155, 183] on li "Décompte de remboursement anticipé" at bounding box center [176, 186] width 74 height 7
type input "Décompte de remboursement anticipé"
click at [154, 183] on input "text" at bounding box center [152, 186] width 30 height 9
click at [157, 194] on li "Décompte de remboursement anticipé" at bounding box center [176, 196] width 74 height 7
type input "Décompte de remboursement anticipé"
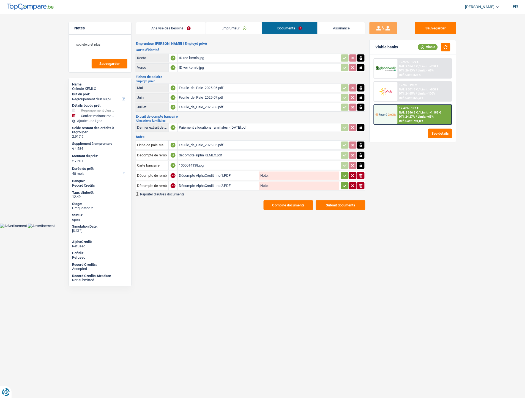
click at [344, 174] on icon "button" at bounding box center [345, 175] width 4 height 2
click at [343, 183] on icon "button" at bounding box center [345, 186] width 4 height 6
click at [234, 29] on link "Emprunteur" at bounding box center [234, 28] width 56 height 12
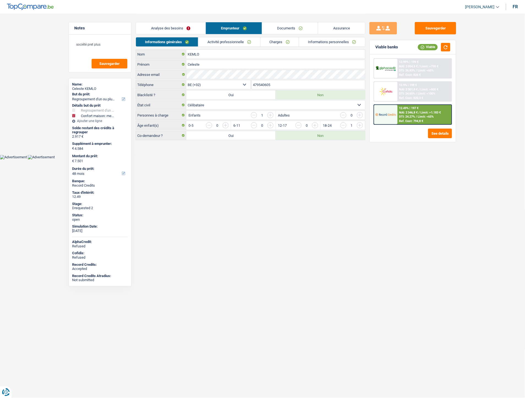
click at [272, 40] on link "Charges" at bounding box center [280, 41] width 38 height 9
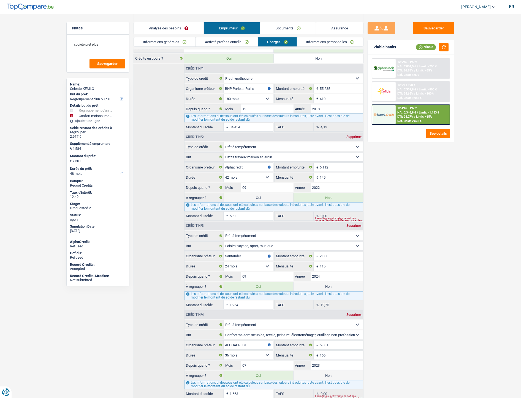
scroll to position [98, 0]
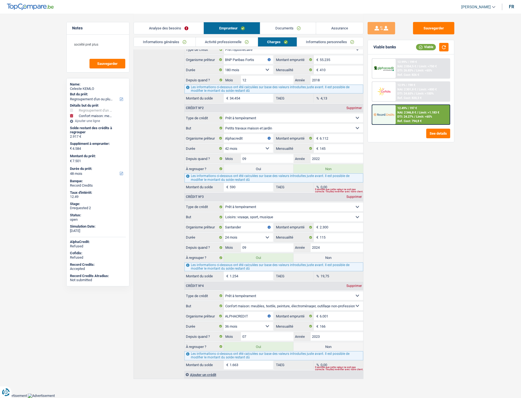
click at [428, 214] on div "Sauvegarder Viable banks Viable 12.99% | 199 € NAI: 2 054,5 € / Limit: >750 € D…" at bounding box center [410, 206] width 95 height 368
click at [294, 27] on link "Documents" at bounding box center [288, 28] width 56 height 12
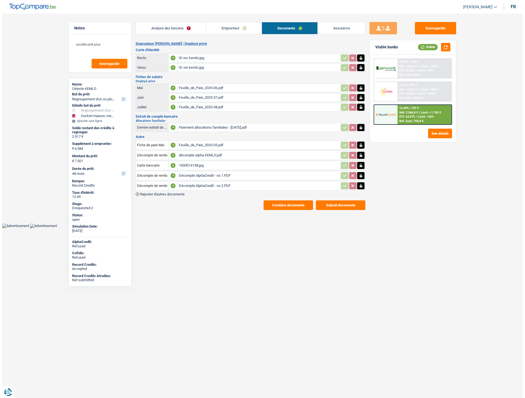
scroll to position [0, 0]
click at [175, 193] on span "Rajouter d'autres documents" at bounding box center [162, 195] width 45 height 4
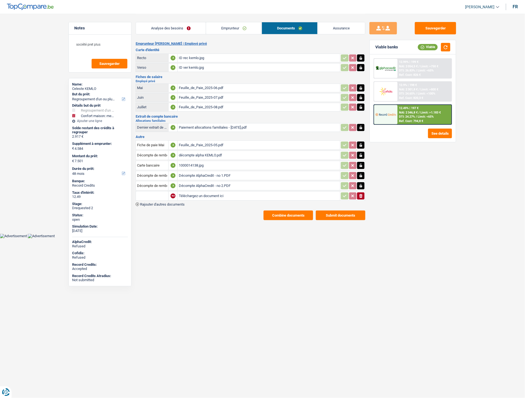
click at [197, 192] on input "Téléchargez un document ici" at bounding box center [259, 196] width 160 height 8
type input "C:\fakepath\Décompte Santander - infos [DATE].PDF"
click at [148, 192] on input "text" at bounding box center [152, 196] width 30 height 9
click at [157, 204] on li "Décompte de remboursement anticipé" at bounding box center [176, 207] width 74 height 7
type input "Décompte de remboursement anticipé"
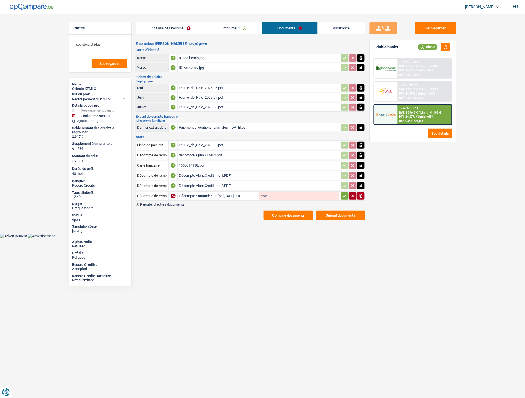
click at [347, 193] on button "button" at bounding box center [344, 196] width 7 height 7
drag, startPoint x: 430, startPoint y: 31, endPoint x: 397, endPoint y: 9, distance: 38.9
click at [430, 31] on button "Sauvegarder" at bounding box center [435, 28] width 41 height 12
click at [221, 86] on div "Feuille_de_Paie_2025-06.pdf" at bounding box center [259, 88] width 160 height 8
click at [211, 95] on div "Feuille_de_Paie_2025-07.pdf" at bounding box center [259, 98] width 160 height 8
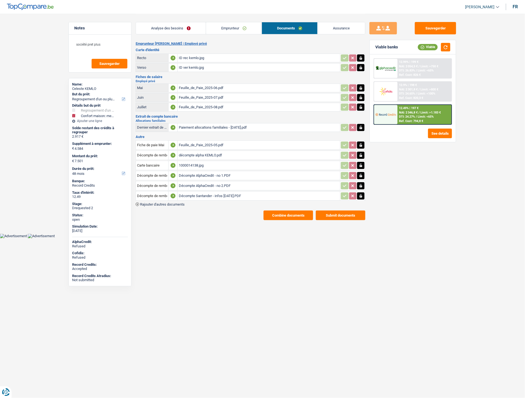
click at [214, 107] on div "Feuille_de_Paie_2025-08.pdf" at bounding box center [259, 107] width 160 height 8
click at [212, 86] on div "Feuille_de_Paie_2025-06.pdf" at bounding box center [259, 88] width 160 height 8
click at [194, 58] on div "ID rec kemlo.jpg" at bounding box center [259, 58] width 160 height 8
